Goal: Task Accomplishment & Management: Manage account settings

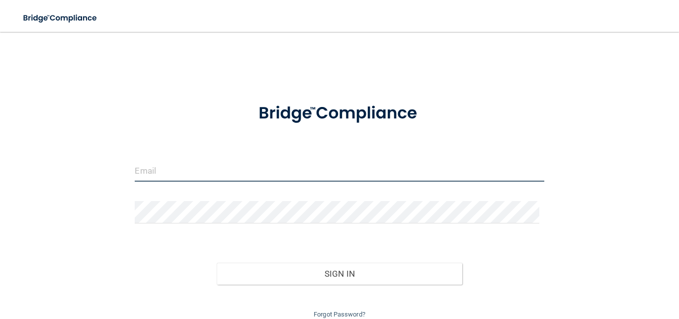
click at [255, 170] on input "email" at bounding box center [339, 170] width 409 height 22
click at [60, 124] on div "Invalid email/password. You don't have permission to access that page. Sign In …" at bounding box center [339, 181] width 639 height 278
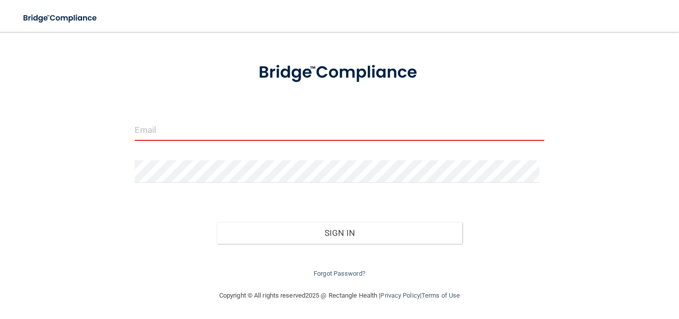
click at [286, 126] on input "email" at bounding box center [339, 129] width 409 height 22
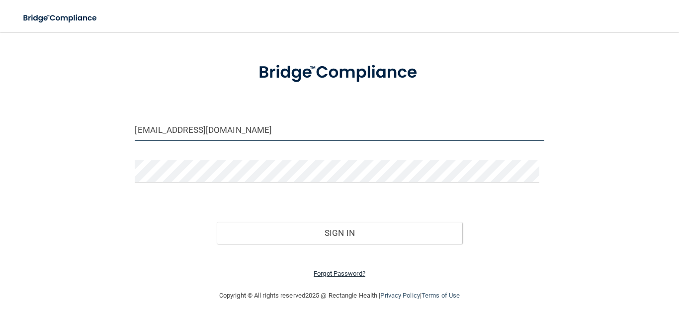
type input "[EMAIL_ADDRESS][DOMAIN_NAME]"
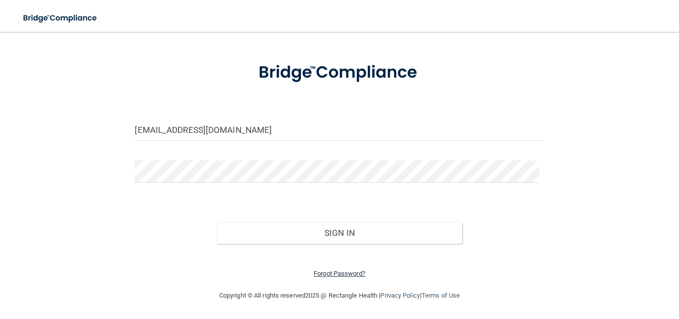
click at [335, 275] on link "Forgot Password?" at bounding box center [340, 272] width 52 height 7
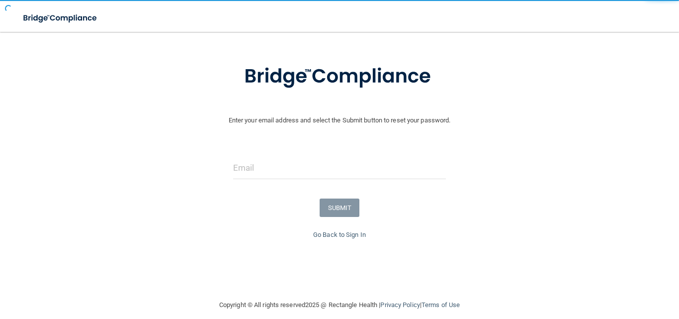
scroll to position [51, 0]
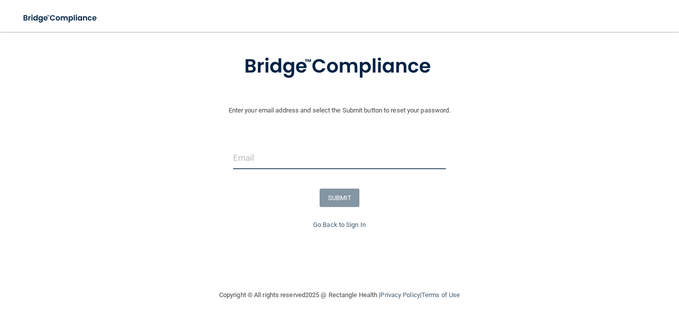
click at [271, 157] on input "email" at bounding box center [339, 158] width 213 height 22
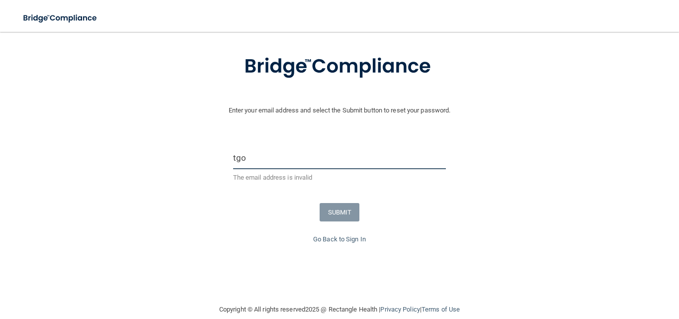
type input "[EMAIL_ADDRESS][DOMAIN_NAME]"
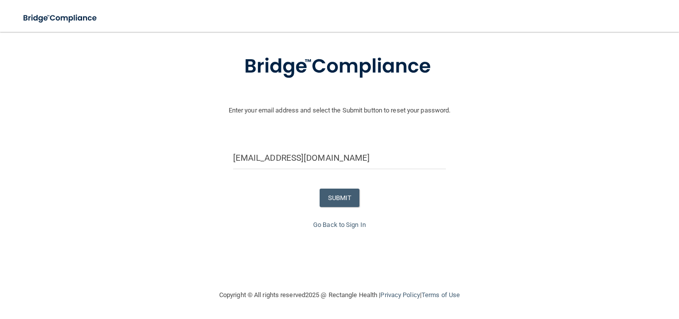
click at [333, 209] on form "Enter your email address and select the Submit button to reset your password. […" at bounding box center [339, 130] width 669 height 178
click at [334, 197] on button "SUBMIT" at bounding box center [340, 197] width 40 height 18
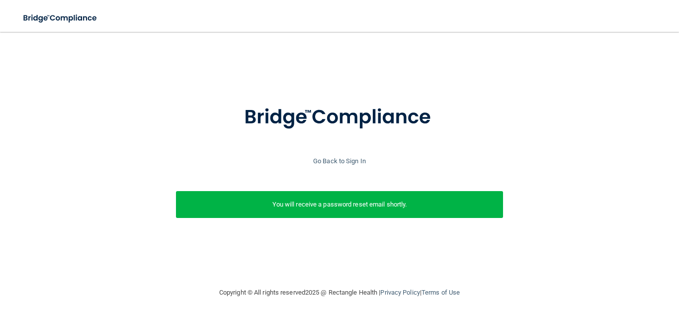
click at [349, 198] on p "You will receive a password reset email shortly." at bounding box center [339, 204] width 312 height 12
click at [337, 164] on link "Go Back to Sign In" at bounding box center [339, 160] width 53 height 7
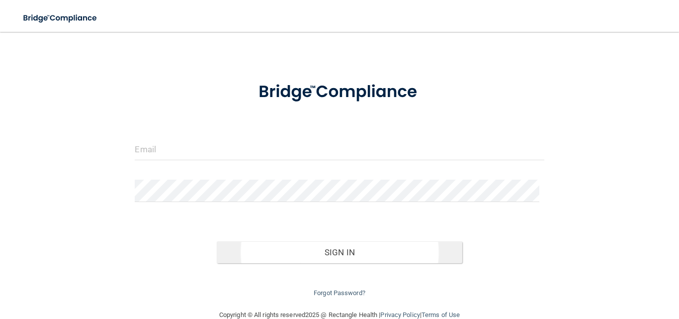
scroll to position [41, 0]
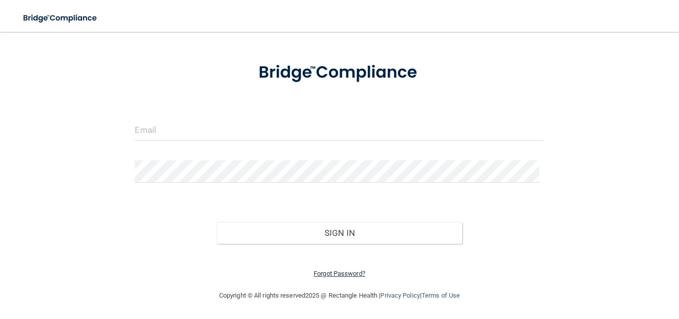
click at [331, 272] on link "Forgot Password?" at bounding box center [340, 272] width 52 height 7
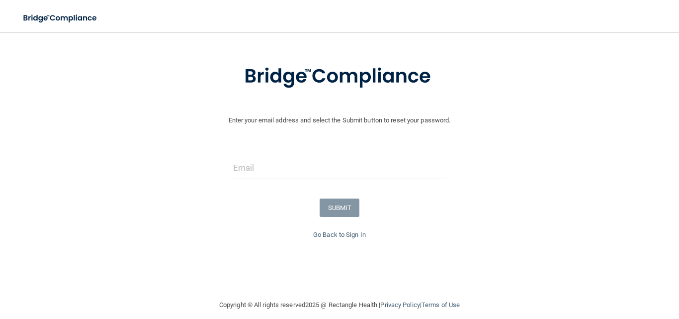
scroll to position [51, 0]
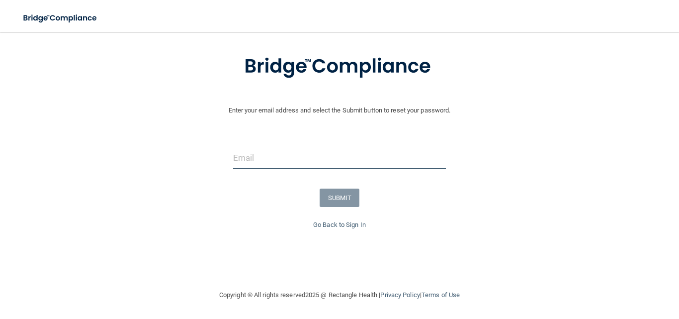
click at [281, 158] on input "email" at bounding box center [339, 158] width 213 height 22
type input "[EMAIL_ADDRESS][DOMAIN_NAME]"
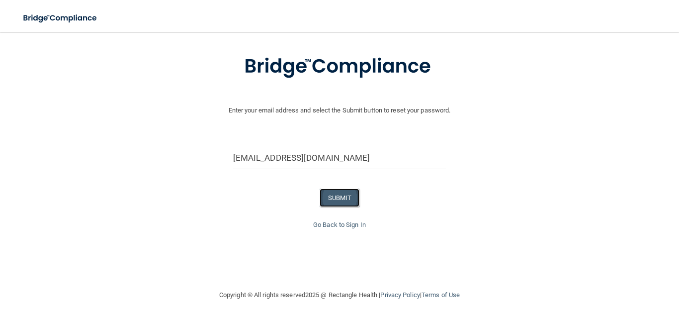
click at [340, 194] on button "SUBMIT" at bounding box center [340, 197] width 40 height 18
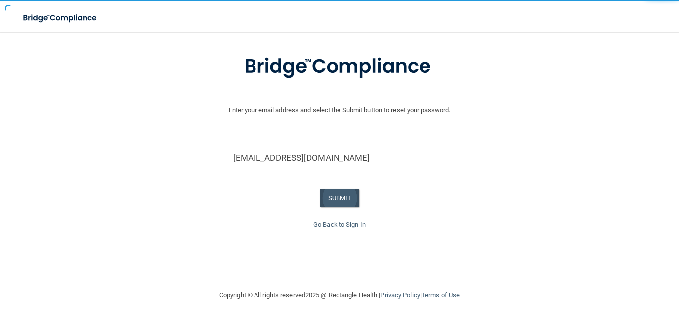
scroll to position [0, 0]
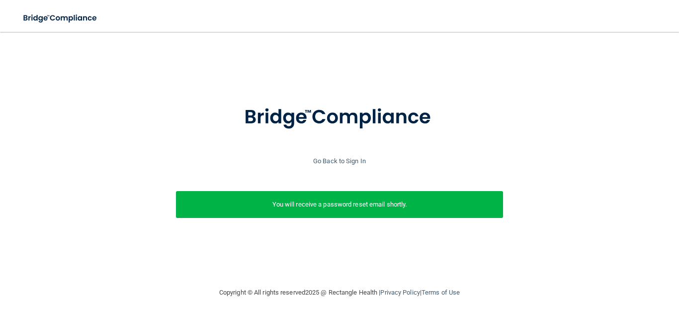
click at [549, 109] on div at bounding box center [339, 123] width 669 height 64
